Goal: Information Seeking & Learning: Find contact information

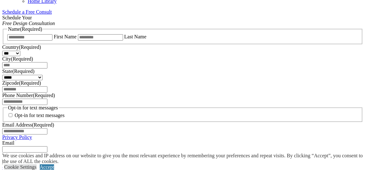
scroll to position [418, 0]
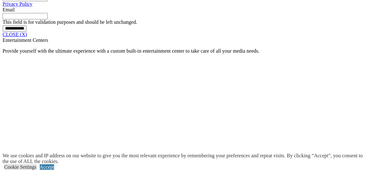
scroll to position [506, 0]
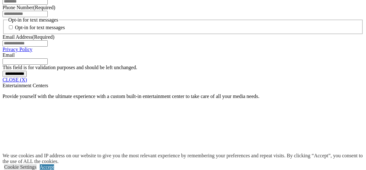
drag, startPoint x: 278, startPoint y: 13, endPoint x: 276, endPoint y: 16, distance: 3.3
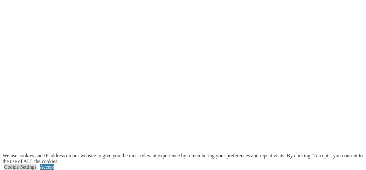
scroll to position [1334, 0]
click at [54, 165] on link "Accept" at bounding box center [47, 167] width 14 height 5
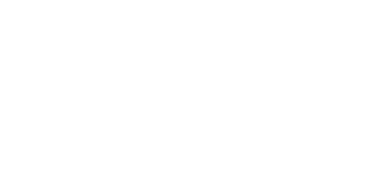
scroll to position [1410, 0]
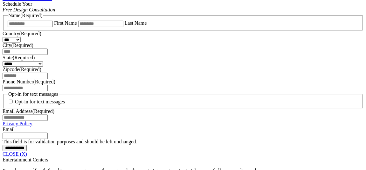
scroll to position [366, 0]
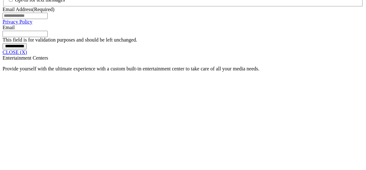
scroll to position [499, 0]
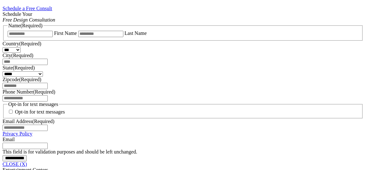
scroll to position [344, 0]
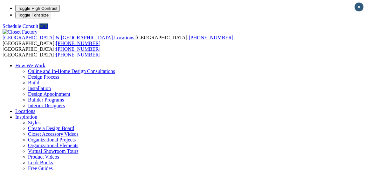
type input "*****"
drag, startPoint x: 251, startPoint y: 121, endPoint x: 218, endPoint y: 137, distance: 36.1
